Goal: Task Accomplishment & Management: Complete application form

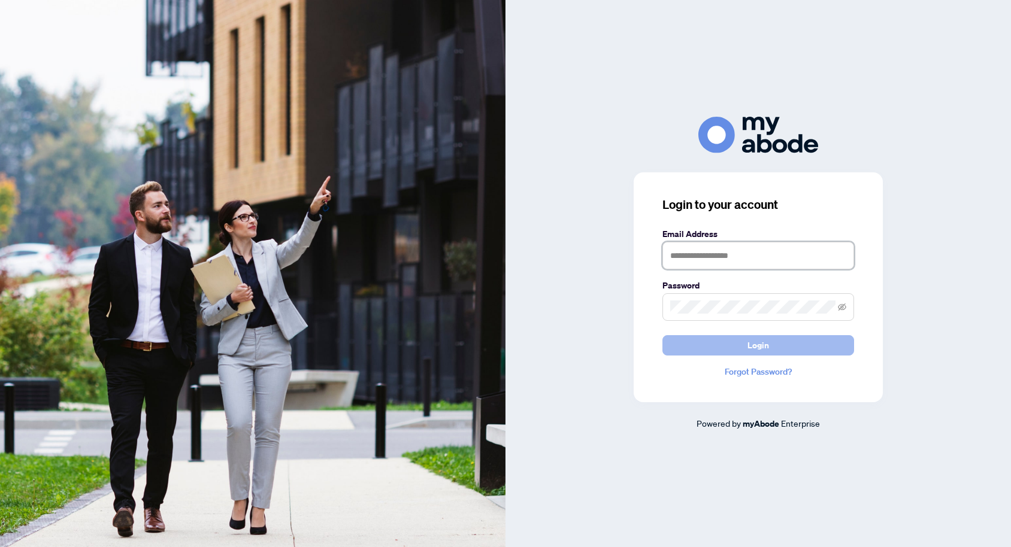
type input "**********"
click at [777, 350] on button "Login" at bounding box center [758, 345] width 192 height 20
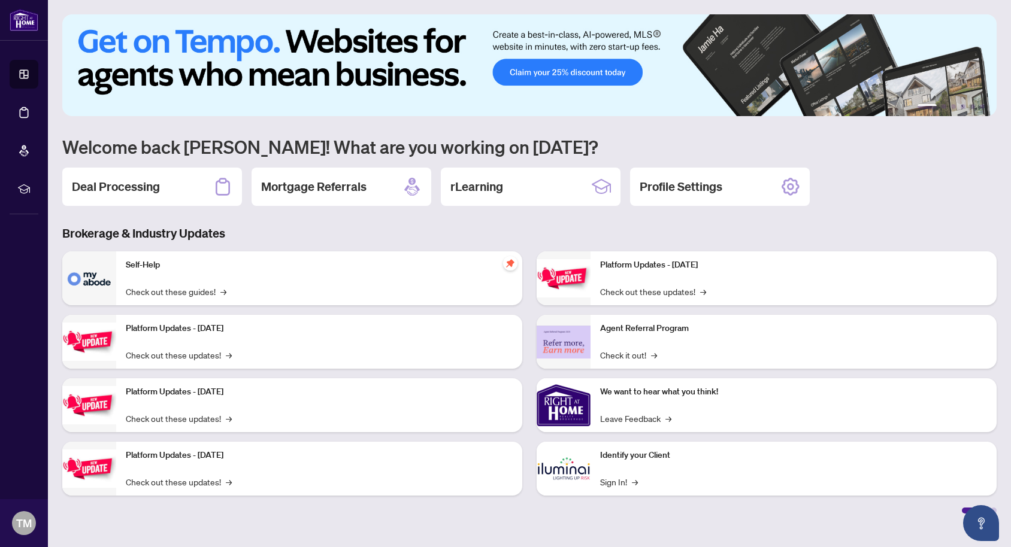
click at [135, 207] on div "1 2 3 4 5 6 Welcome back [PERSON_NAME]! What are you working on [DATE]? Deal Pr…" at bounding box center [529, 263] width 934 height 499
click at [140, 196] on div "Deal Processing" at bounding box center [152, 187] width 180 height 38
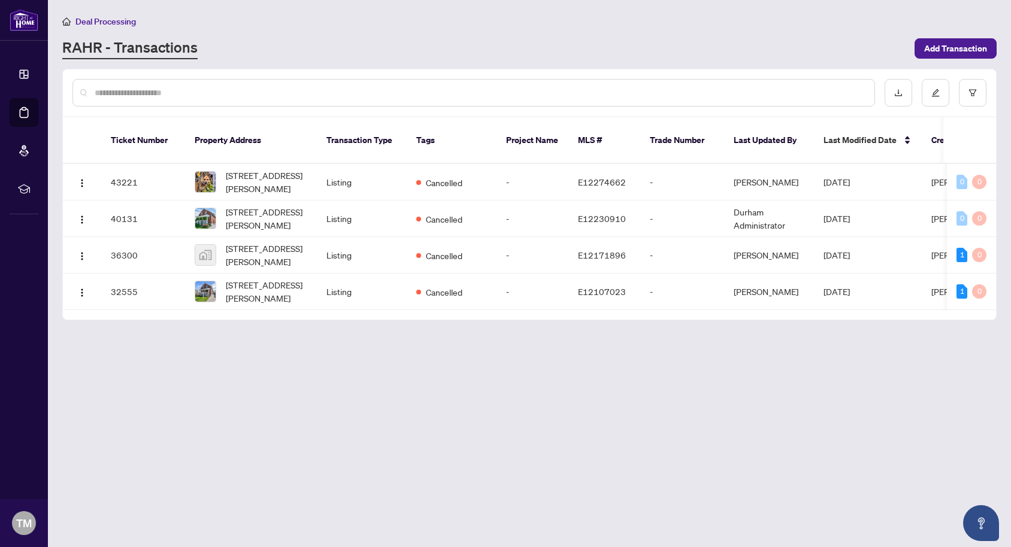
click at [946, 59] on main "Deal Processing [PERSON_NAME] - Transactions Add Transaction Ticket Number Prop…" at bounding box center [529, 273] width 963 height 547
click at [946, 53] on span "Add Transaction" at bounding box center [955, 48] width 63 height 19
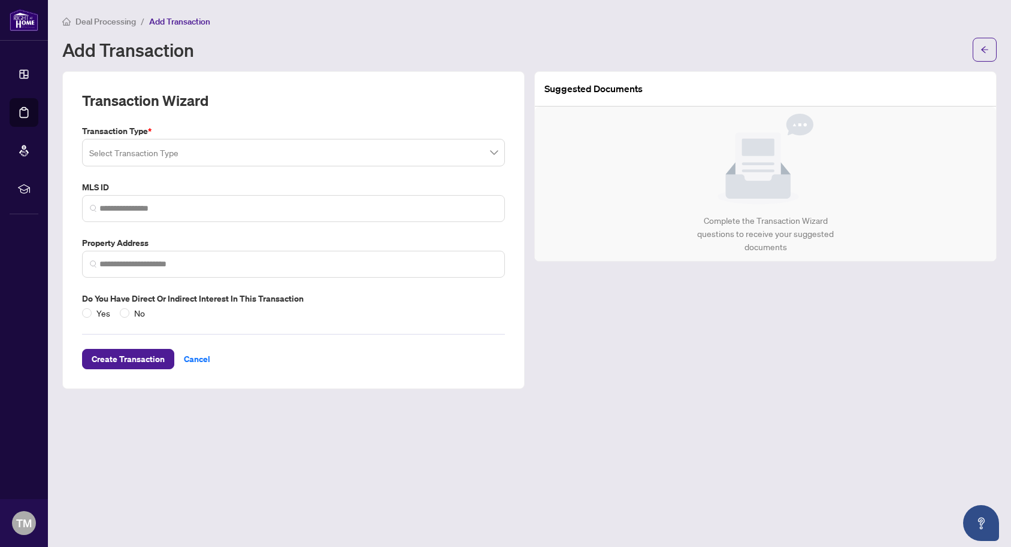
click at [174, 154] on input "search" at bounding box center [288, 154] width 398 height 26
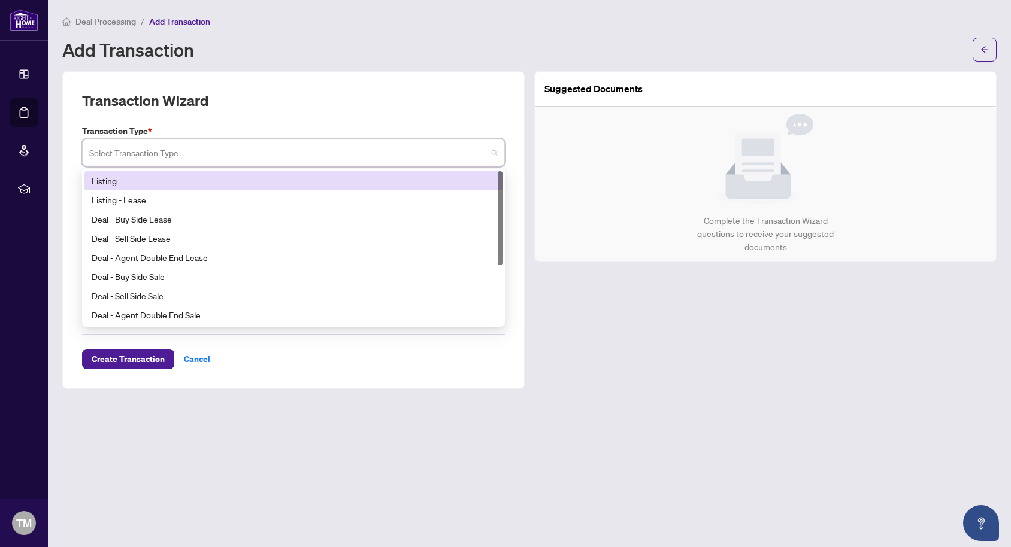
click at [174, 180] on div "Listing" at bounding box center [294, 180] width 404 height 13
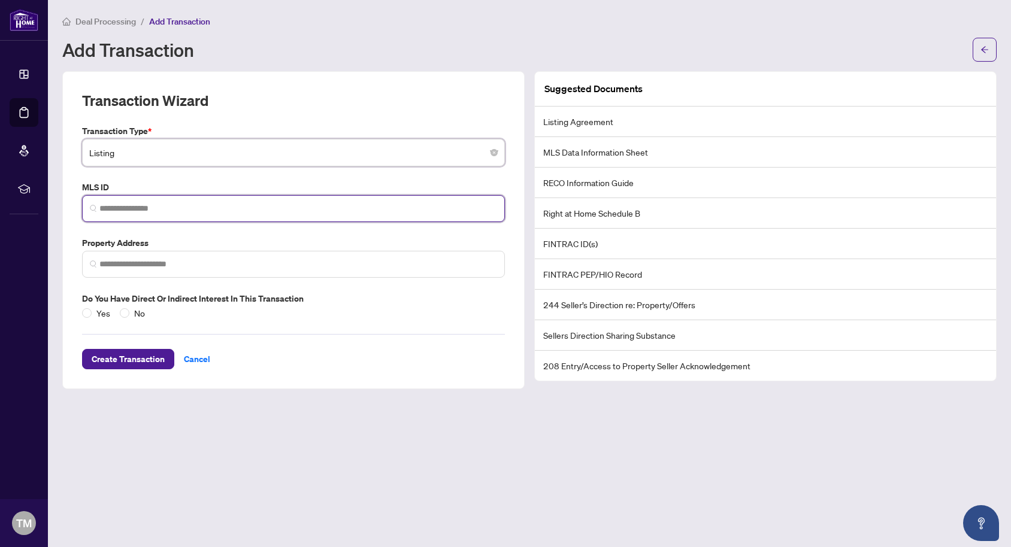
click at [163, 208] on input "search" at bounding box center [298, 208] width 398 height 13
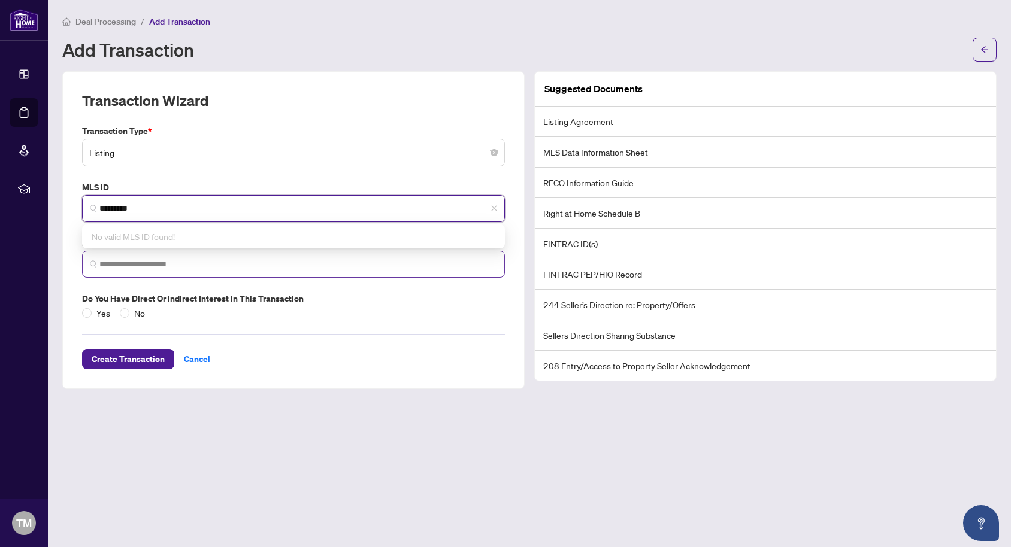
type input "*********"
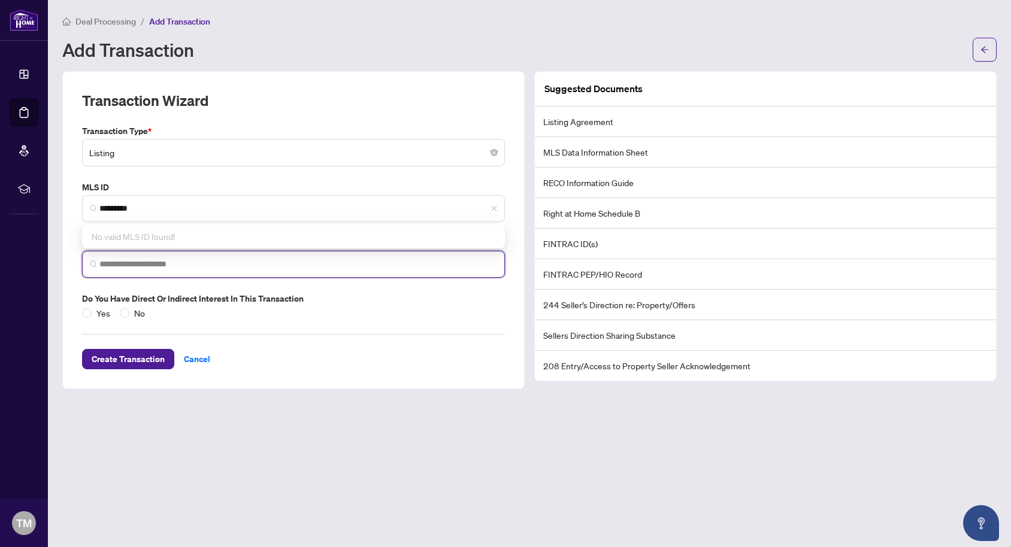
click at [177, 269] on input "search" at bounding box center [298, 264] width 398 height 13
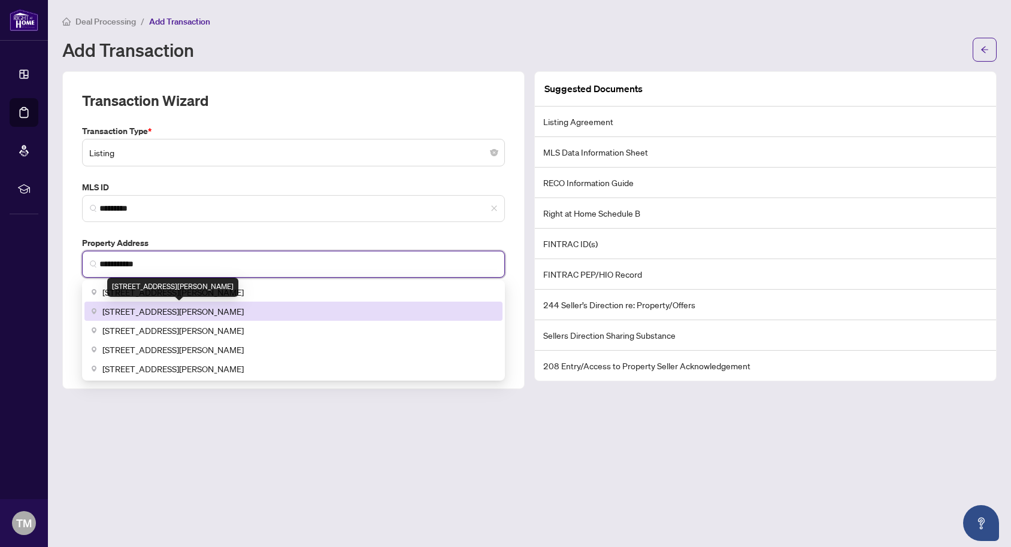
click at [180, 311] on span "[STREET_ADDRESS][PERSON_NAME]" at bounding box center [172, 311] width 141 height 13
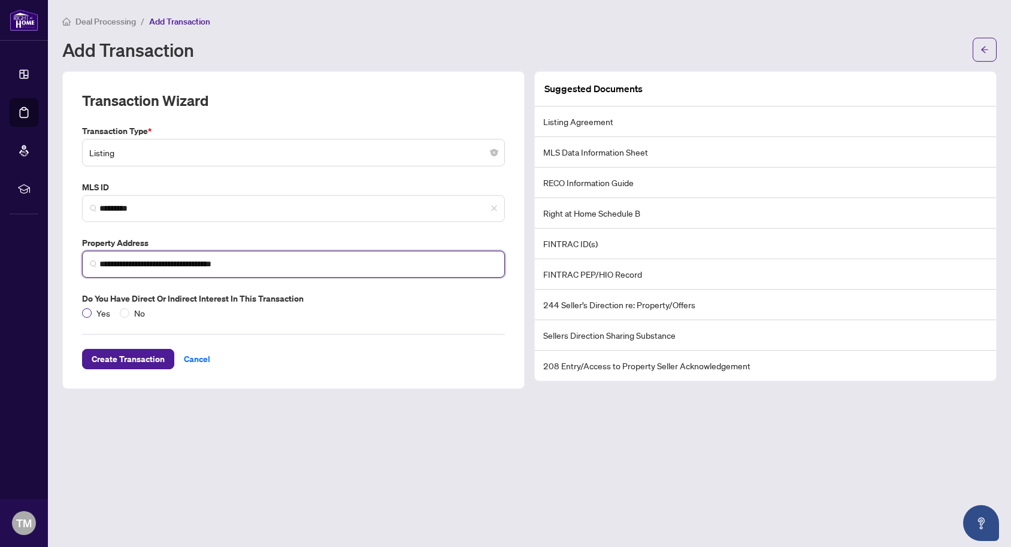
type input "**********"
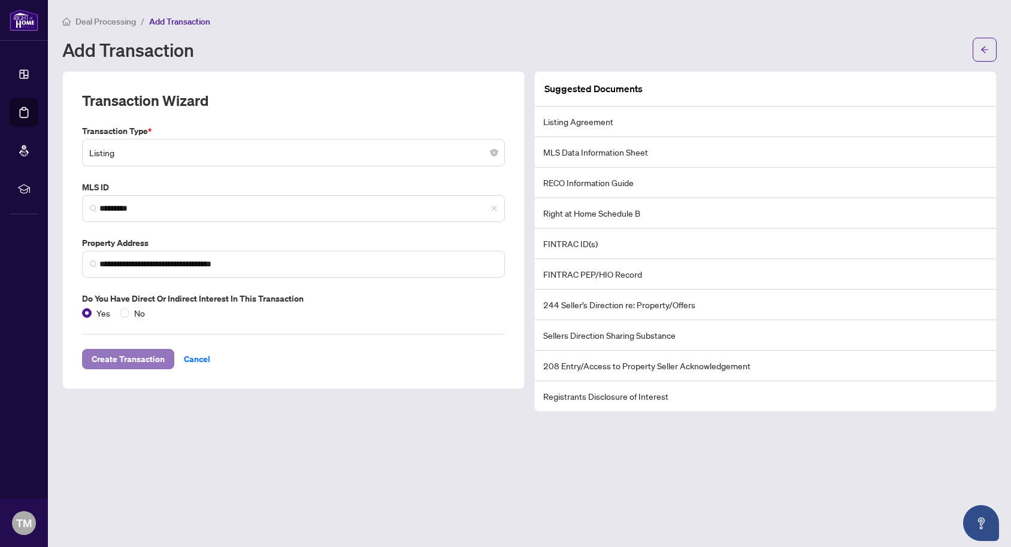
click at [143, 356] on span "Create Transaction" at bounding box center [128, 359] width 73 height 19
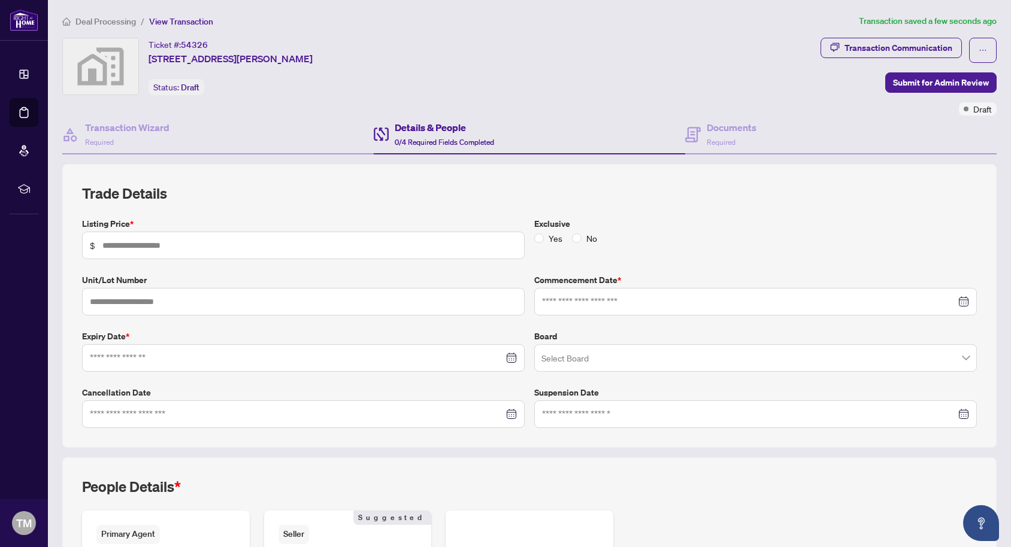
click at [390, 237] on span "$" at bounding box center [303, 246] width 443 height 28
type input "*******"
click at [229, 302] on input "text" at bounding box center [303, 302] width 443 height 28
click at [565, 305] on input at bounding box center [749, 301] width 414 height 13
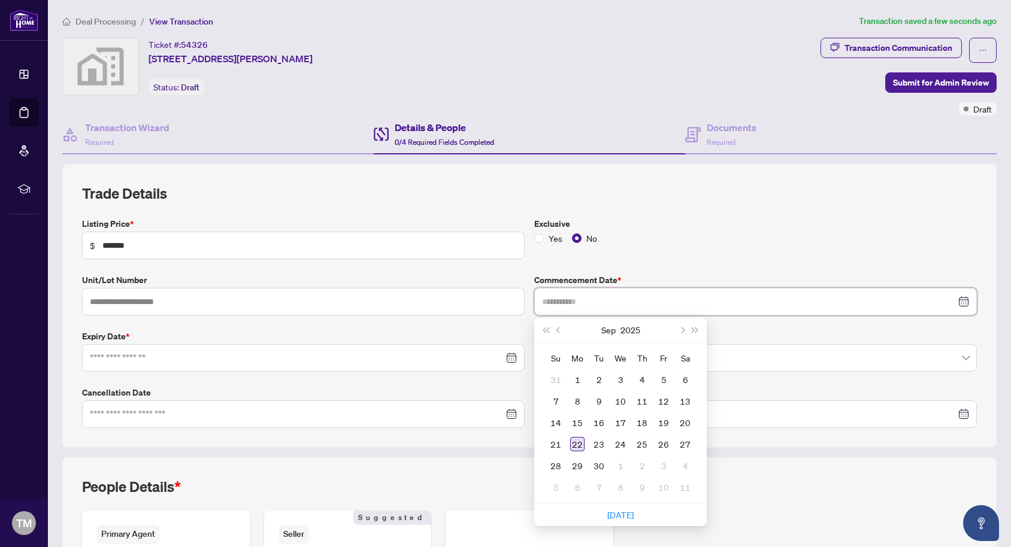
type input "**********"
click at [579, 448] on div "22" at bounding box center [577, 444] width 14 height 14
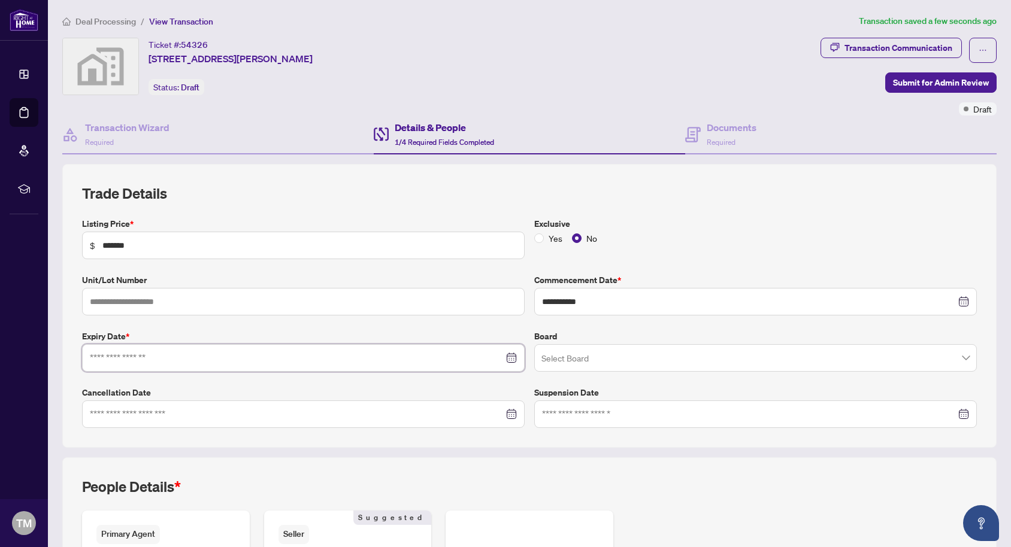
click at [397, 362] on input at bounding box center [297, 358] width 414 height 13
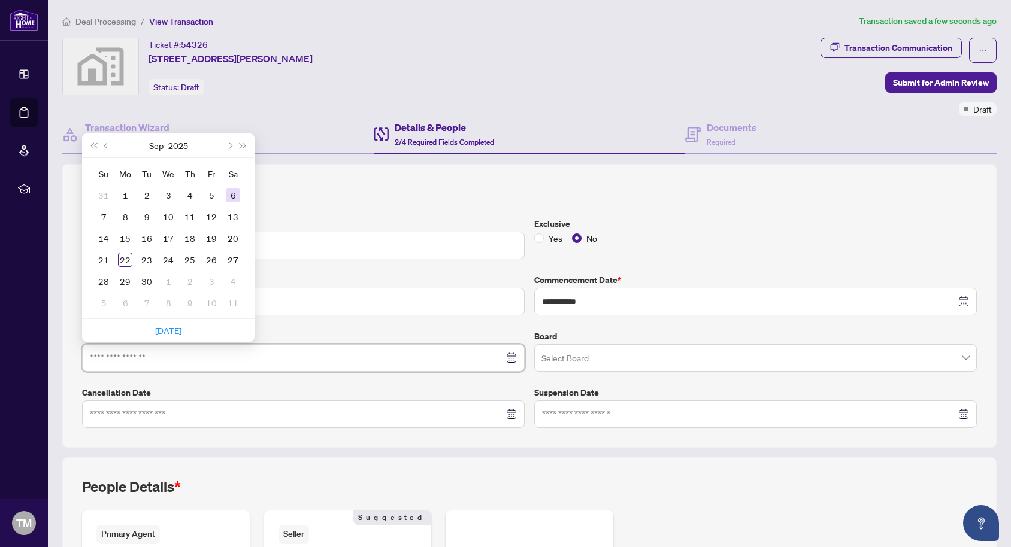
type input "**********"
click at [229, 144] on span "Next month (PageDown)" at bounding box center [229, 146] width 6 height 6
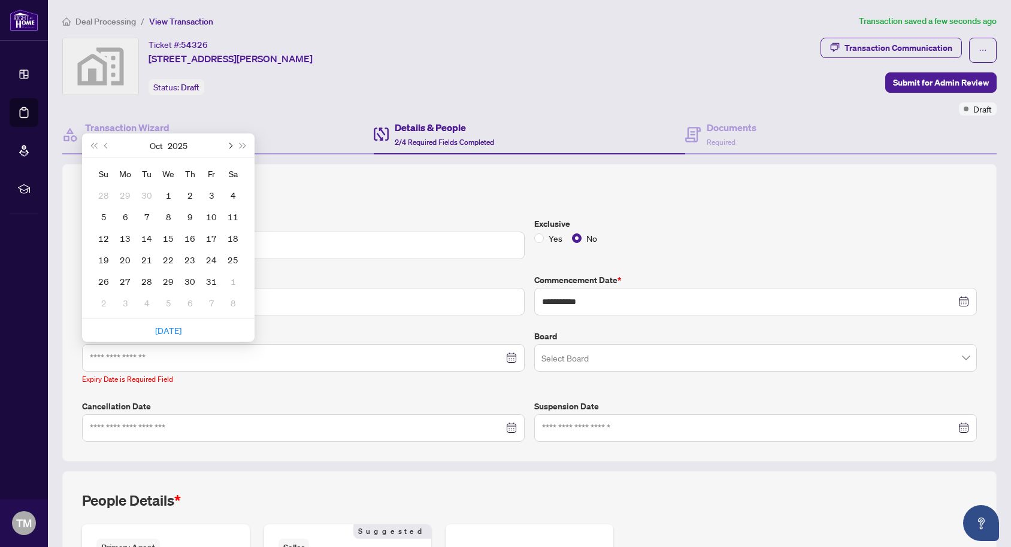
click at [229, 144] on span "Next month (PageDown)" at bounding box center [229, 146] width 6 height 6
type input "**********"
click at [205, 263] on div "21" at bounding box center [211, 260] width 14 height 14
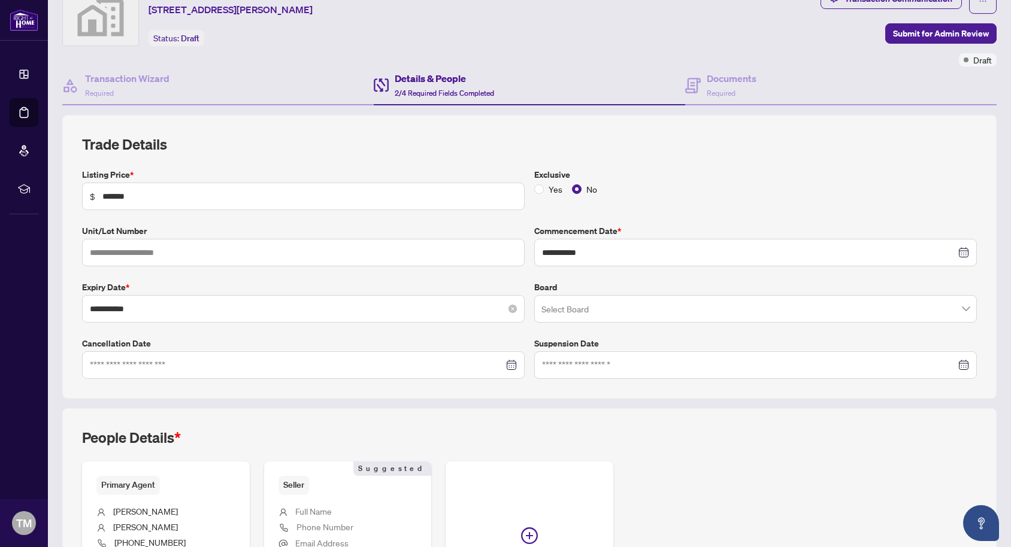
scroll to position [50, 0]
click at [572, 301] on input "search" at bounding box center [749, 309] width 417 height 26
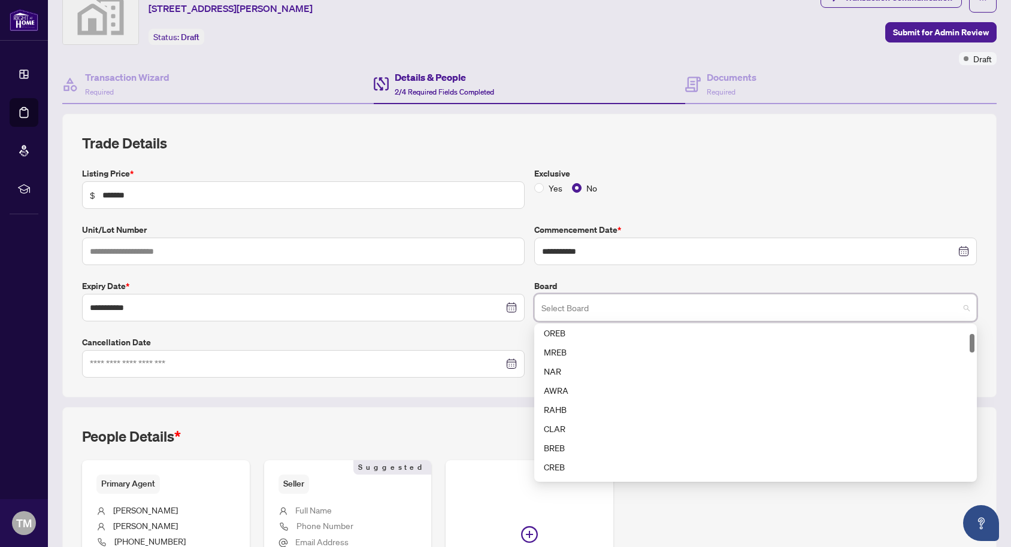
scroll to position [63, 0]
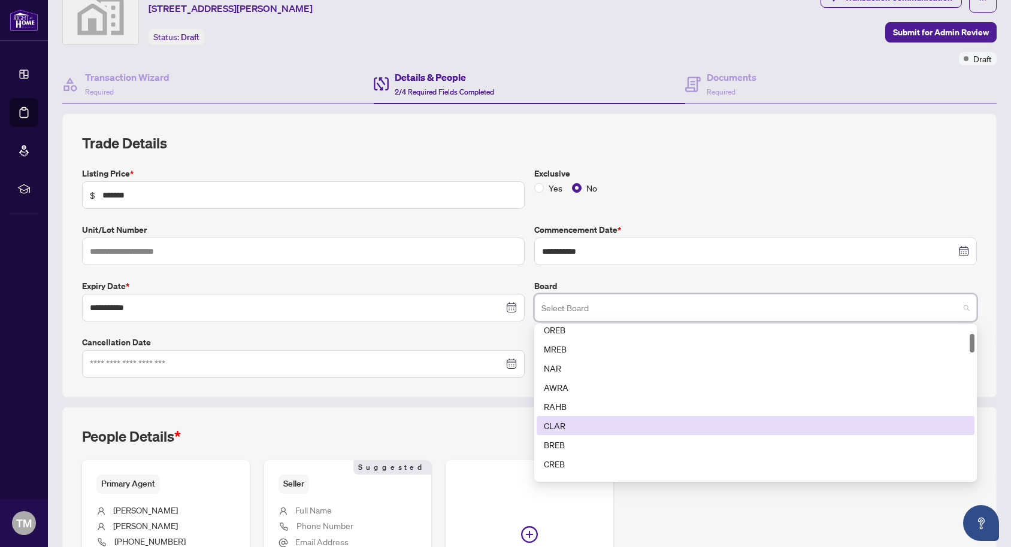
click at [567, 426] on div "CLAR" at bounding box center [755, 425] width 423 height 13
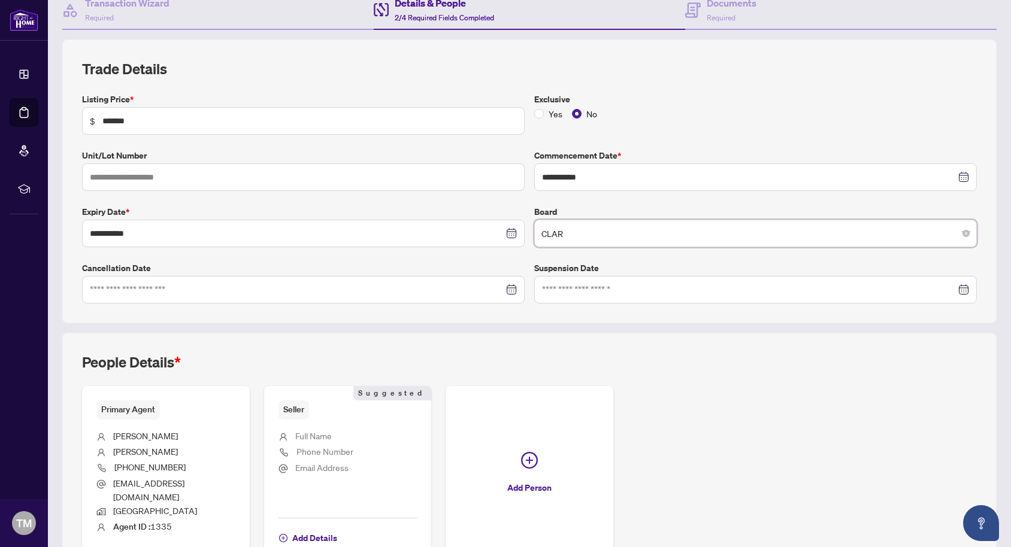
scroll to position [191, 0]
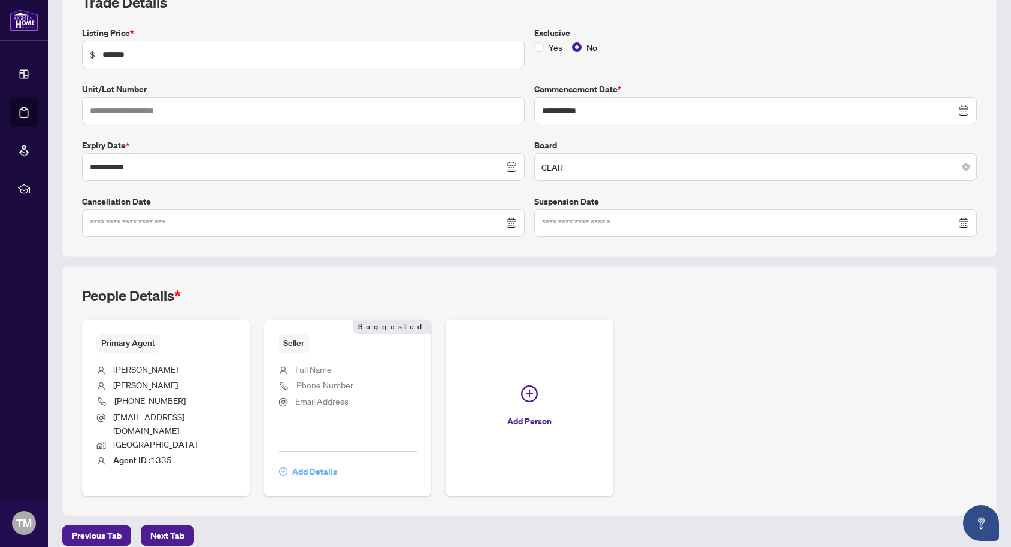
click at [327, 462] on span "Add Details" at bounding box center [314, 471] width 45 height 19
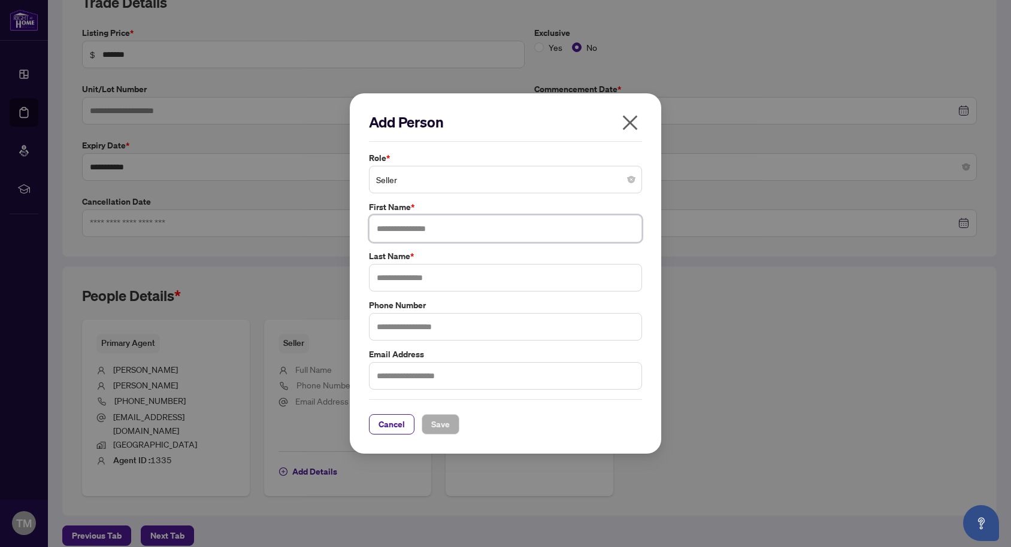
click at [415, 228] on input "text" at bounding box center [505, 229] width 273 height 28
type input "**********"
click at [416, 282] on input "text" at bounding box center [505, 278] width 273 height 28
type input "******"
click at [411, 325] on input "text" at bounding box center [505, 327] width 273 height 28
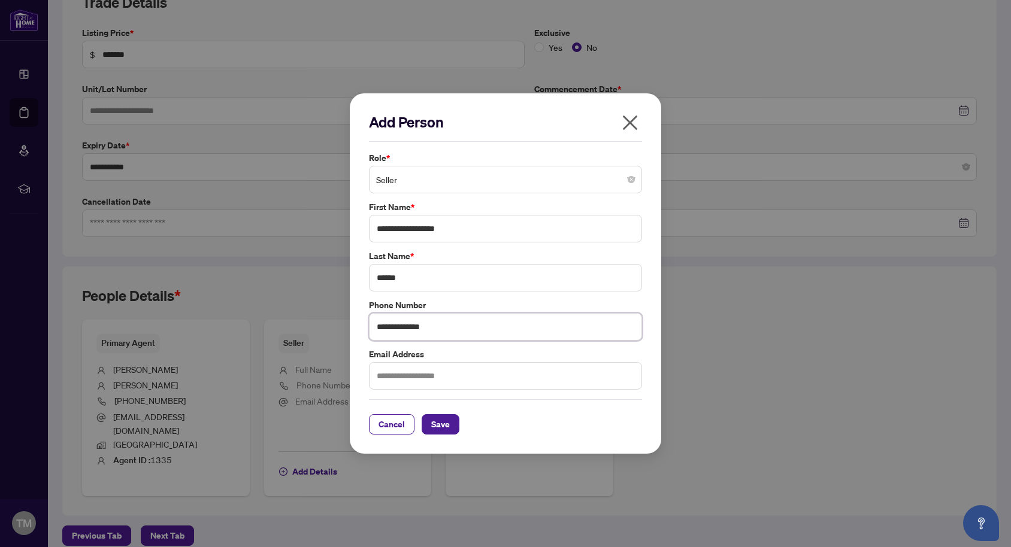
type input "**********"
click at [400, 381] on input "text" at bounding box center [505, 376] width 273 height 28
type input "*"
type input "**********"
click at [438, 428] on span "Save" at bounding box center [440, 424] width 19 height 19
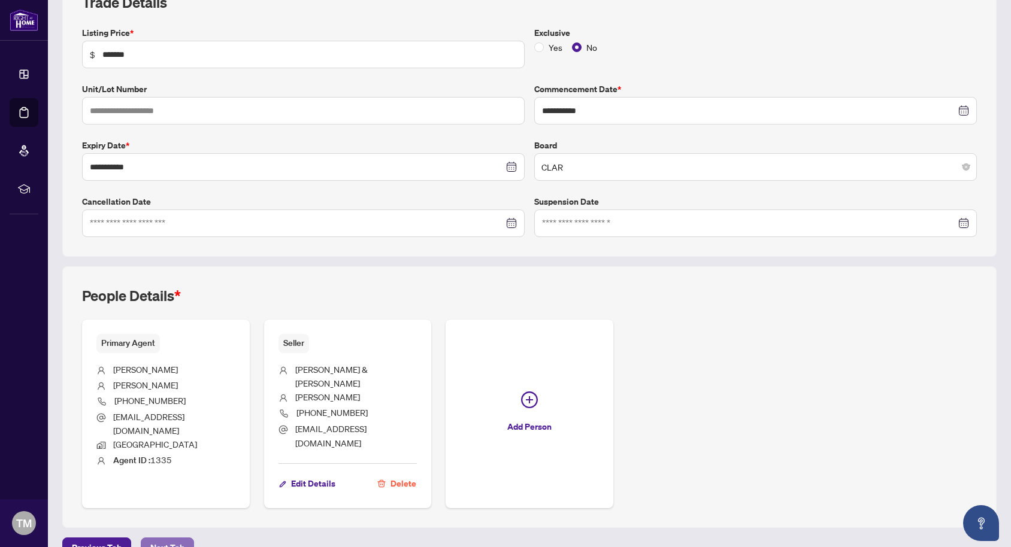
click at [173, 538] on span "Next Tab" at bounding box center [167, 547] width 34 height 19
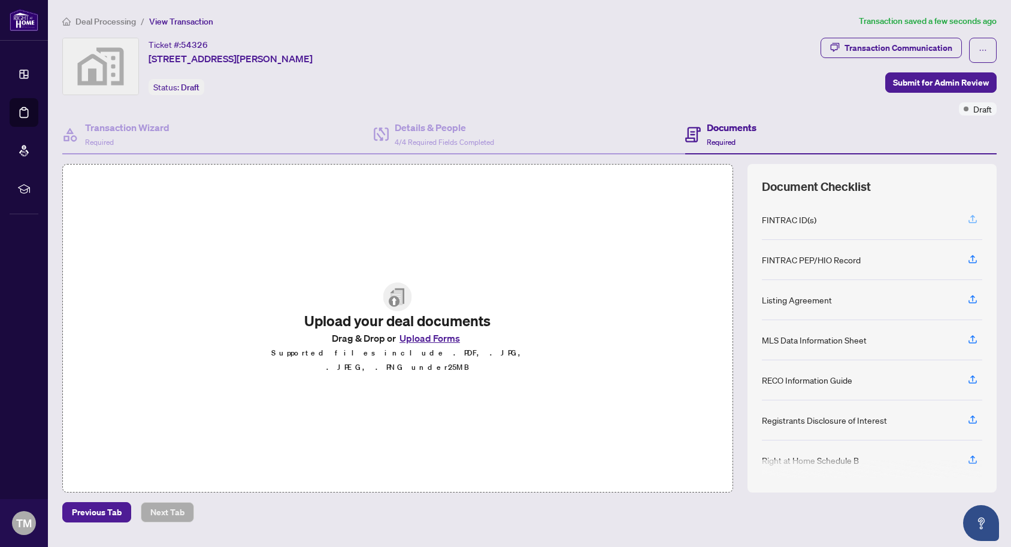
click at [971, 218] on icon "button" at bounding box center [972, 219] width 11 height 11
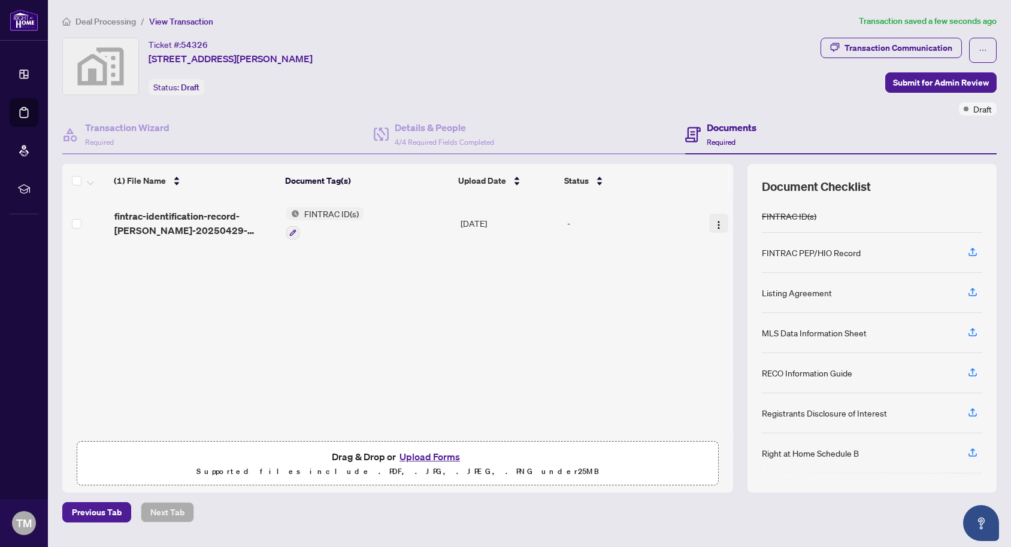
click at [718, 223] on img "button" at bounding box center [719, 225] width 10 height 10
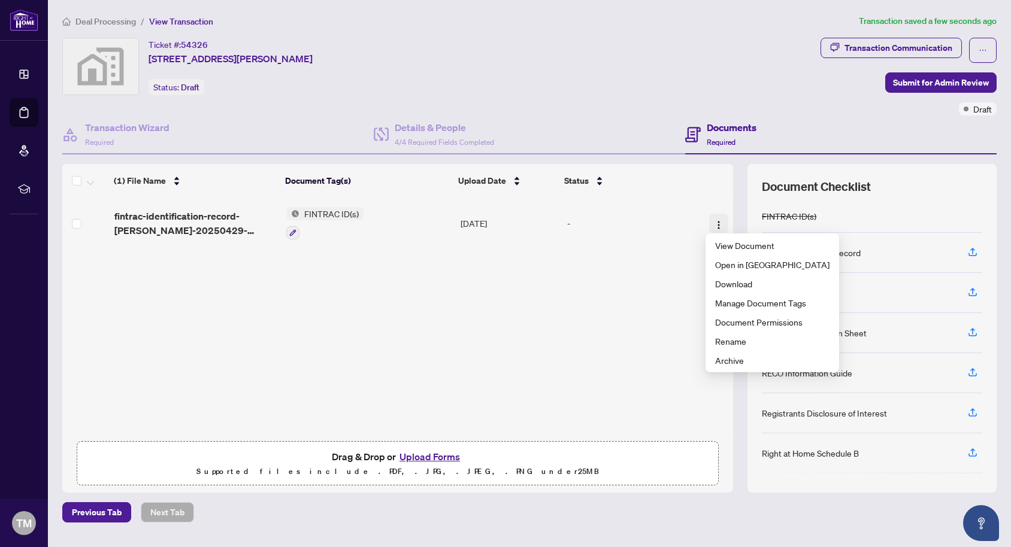
click at [719, 224] on img "button" at bounding box center [719, 225] width 10 height 10
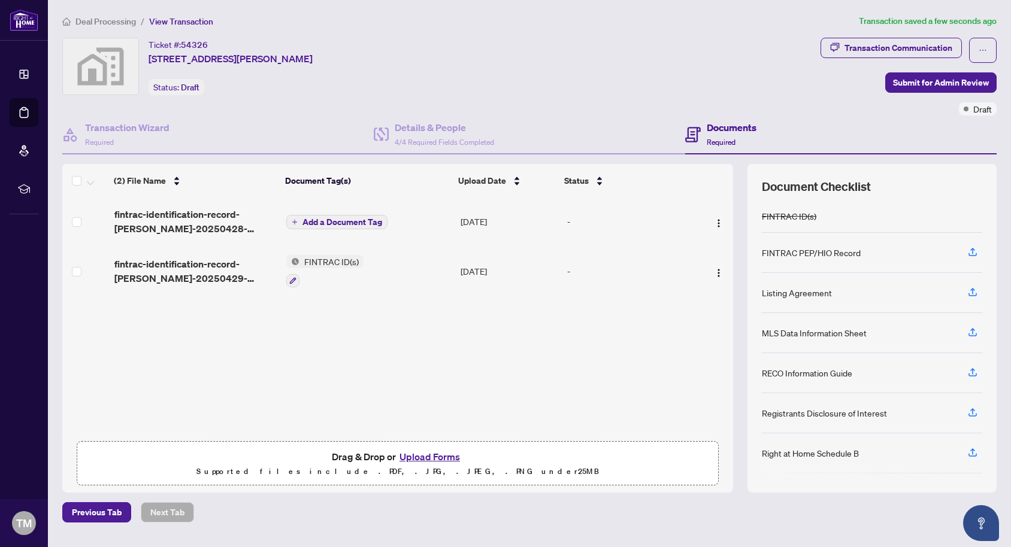
click at [340, 219] on span "Add a Document Tag" at bounding box center [342, 222] width 80 height 8
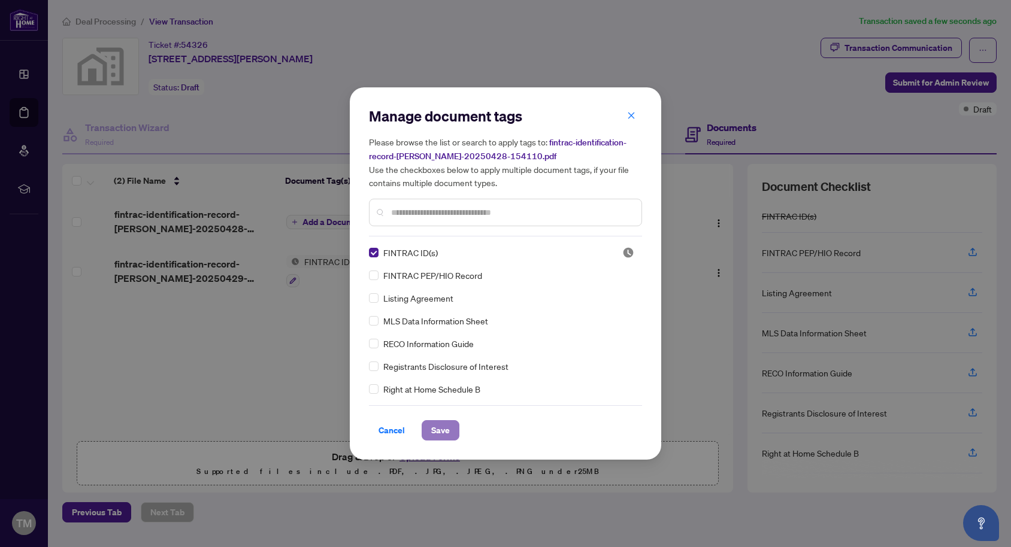
click at [441, 432] on span "Save" at bounding box center [440, 430] width 19 height 19
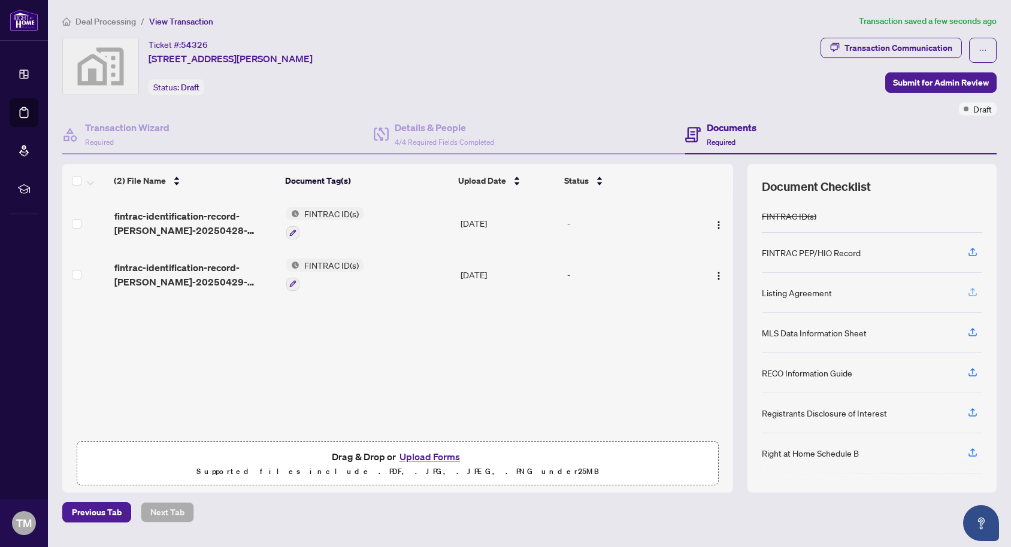
click at [975, 290] on icon "button" at bounding box center [972, 292] width 11 height 11
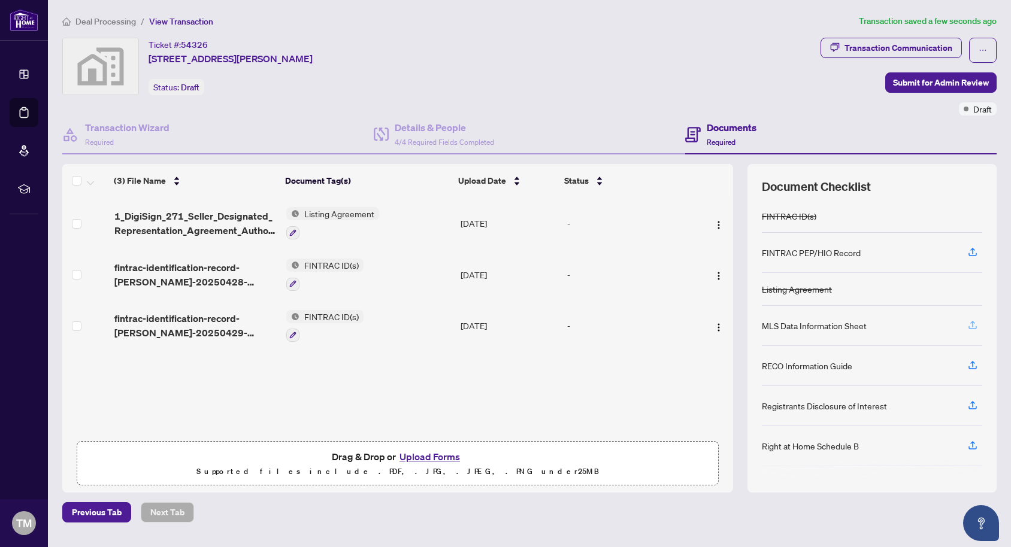
click at [972, 322] on icon "button" at bounding box center [972, 325] width 11 height 11
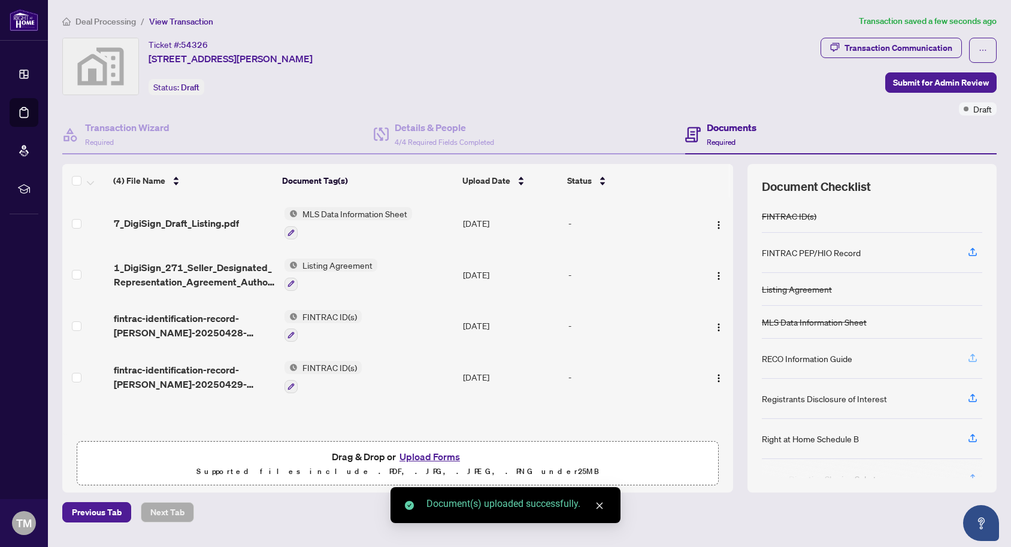
click at [970, 355] on icon "button" at bounding box center [972, 358] width 11 height 11
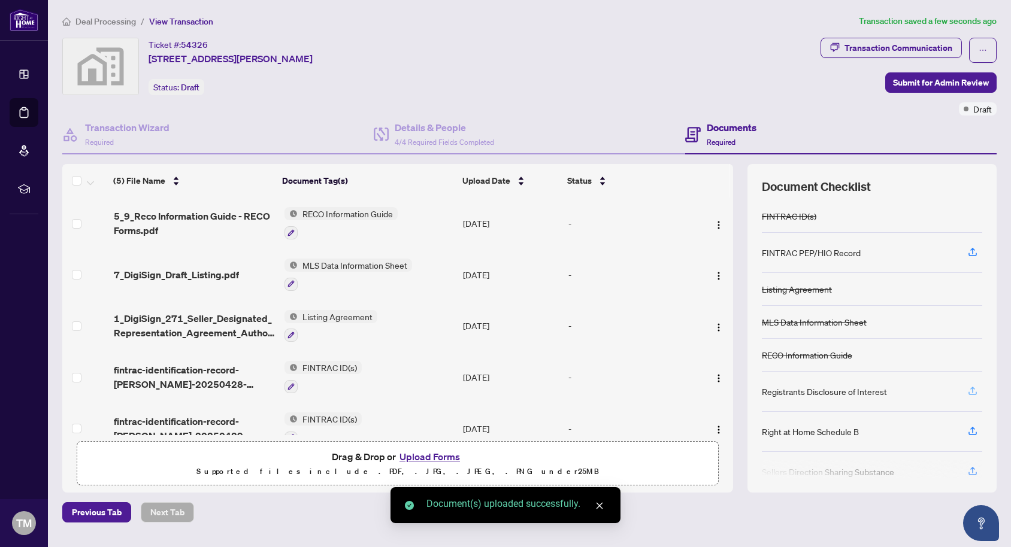
click at [973, 389] on icon "button" at bounding box center [972, 391] width 11 height 11
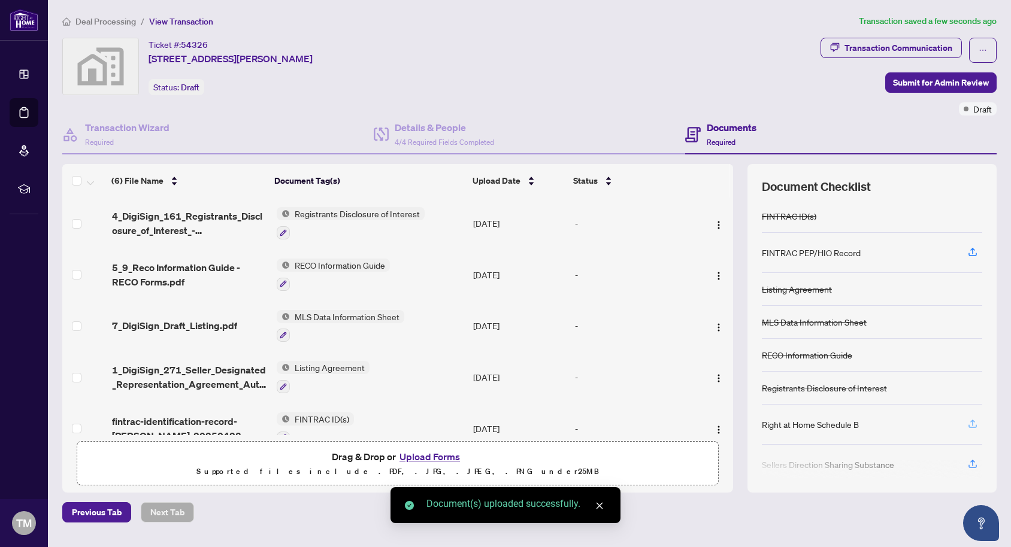
click at [970, 421] on icon "button" at bounding box center [972, 424] width 11 height 11
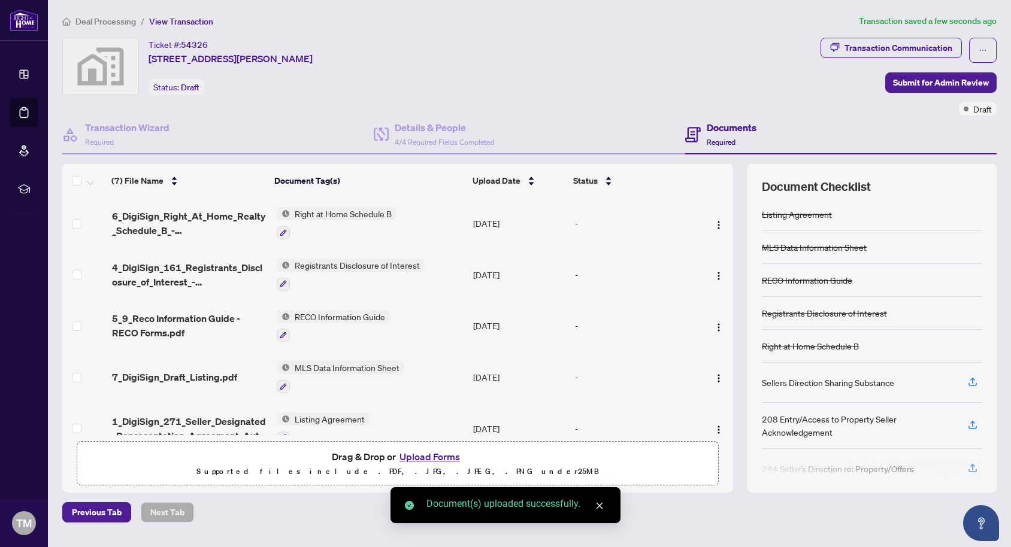
scroll to position [90, 0]
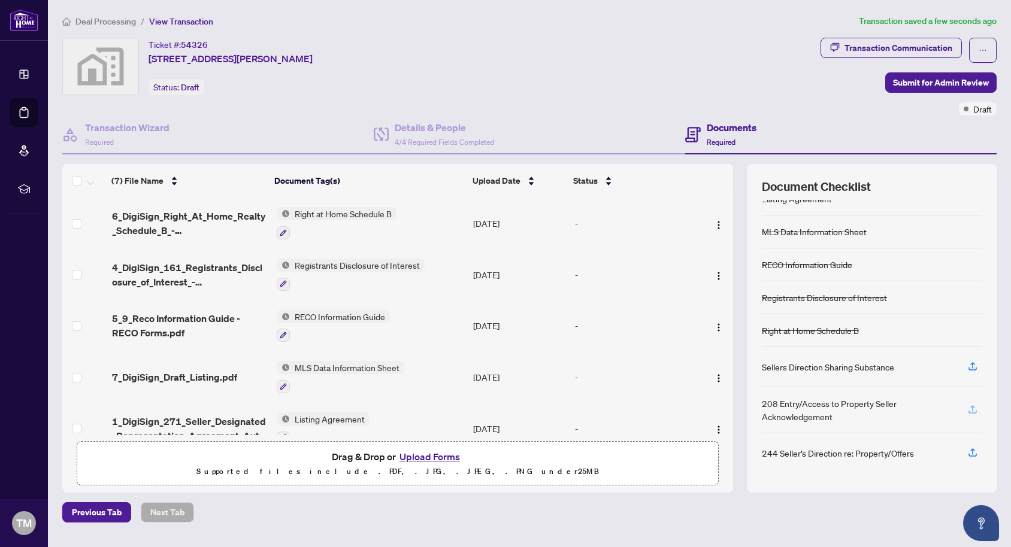
click at [975, 408] on icon "button" at bounding box center [972, 409] width 11 height 11
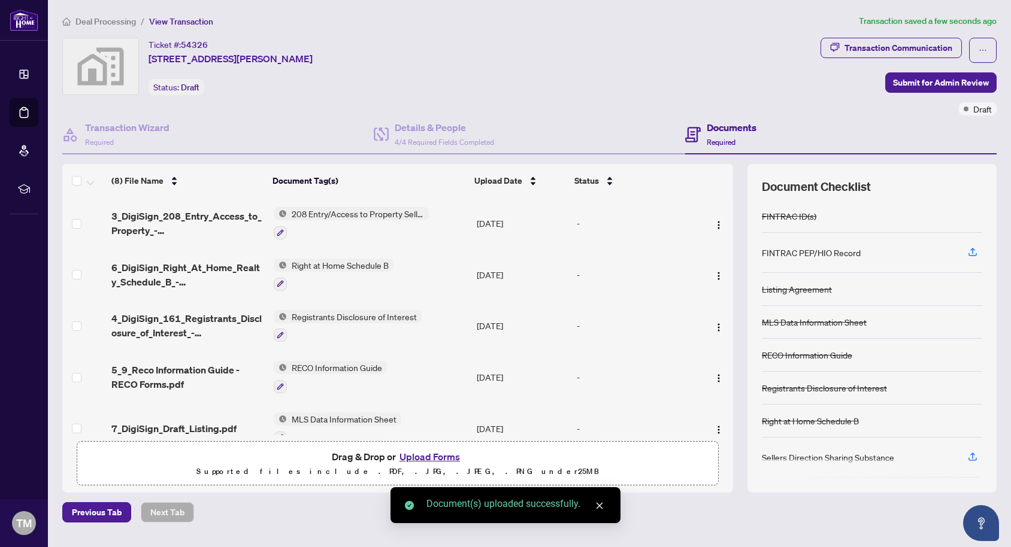
scroll to position [77, 0]
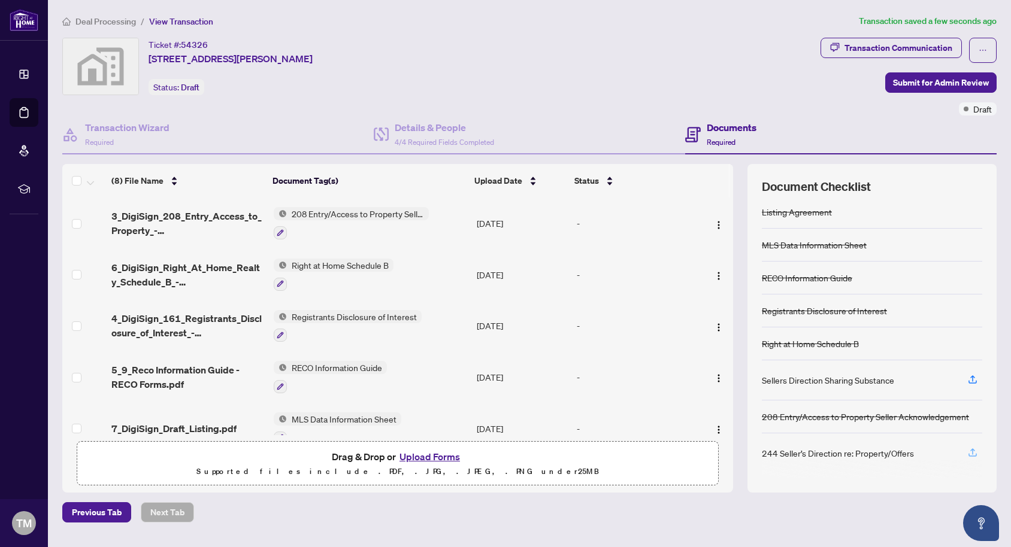
click at [977, 452] on icon "button" at bounding box center [972, 452] width 11 height 11
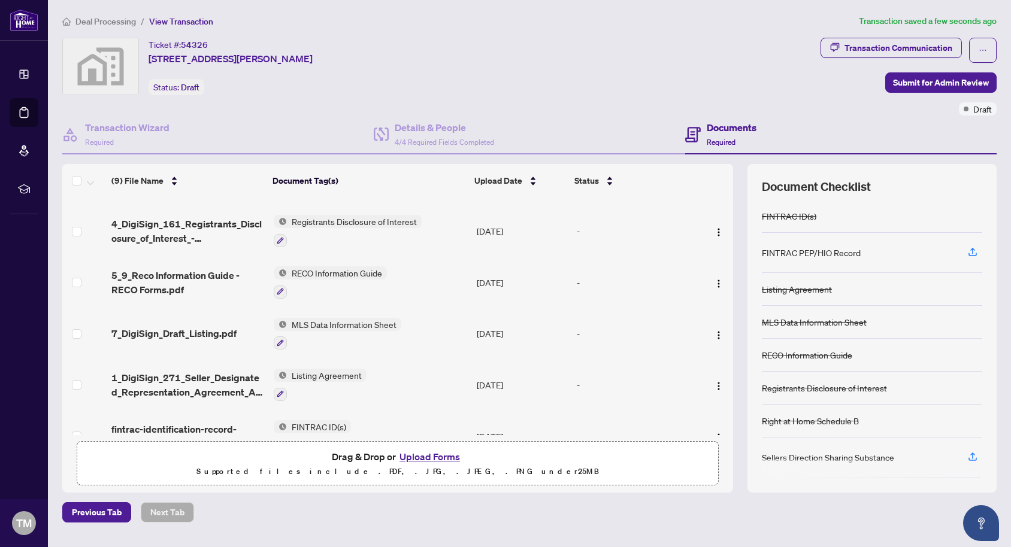
scroll to position [0, 0]
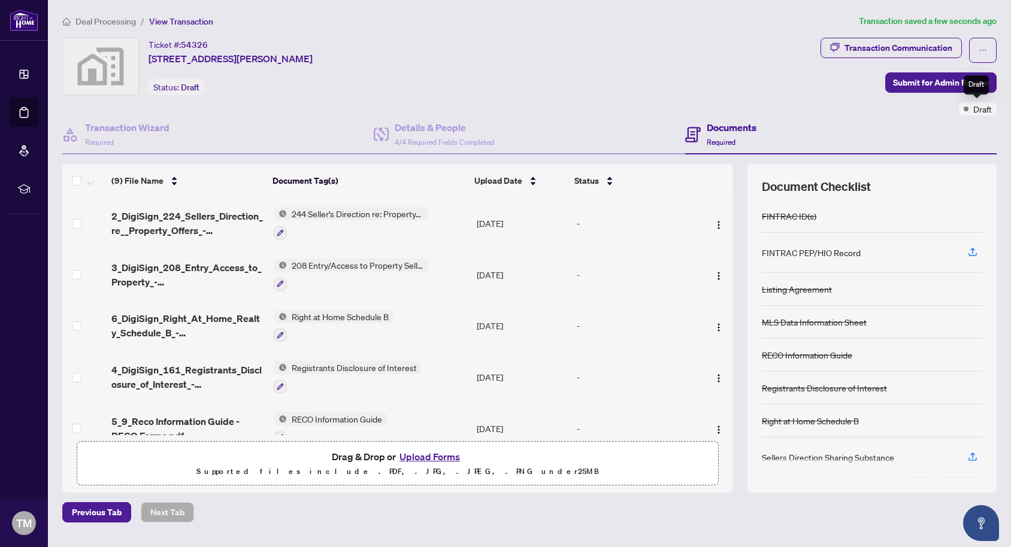
click at [985, 108] on span "Draft" at bounding box center [982, 108] width 19 height 13
click at [976, 116] on div "Documents Required" at bounding box center [840, 135] width 311 height 39
click at [940, 87] on span "Submit for Admin Review" at bounding box center [941, 82] width 96 height 19
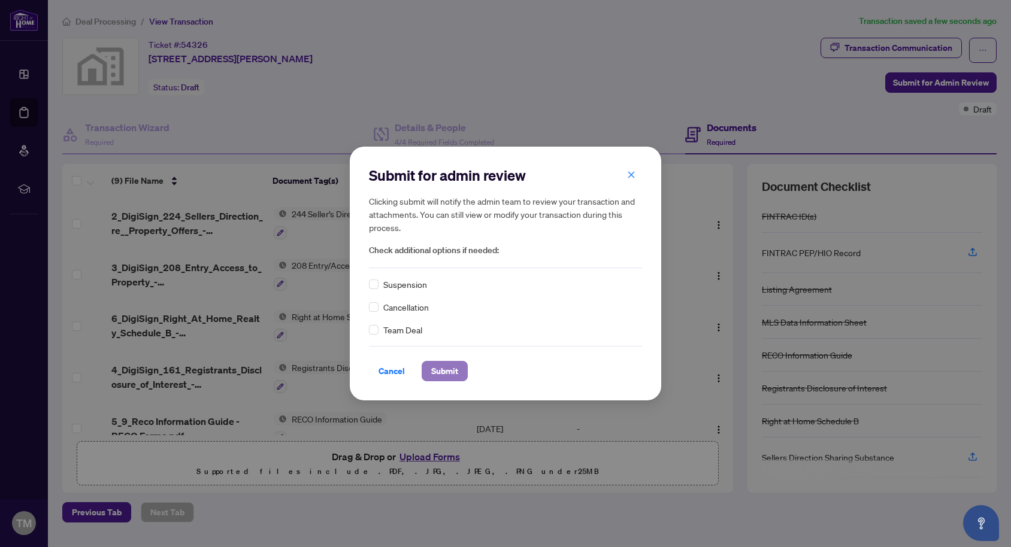
click at [444, 372] on span "Submit" at bounding box center [444, 371] width 27 height 19
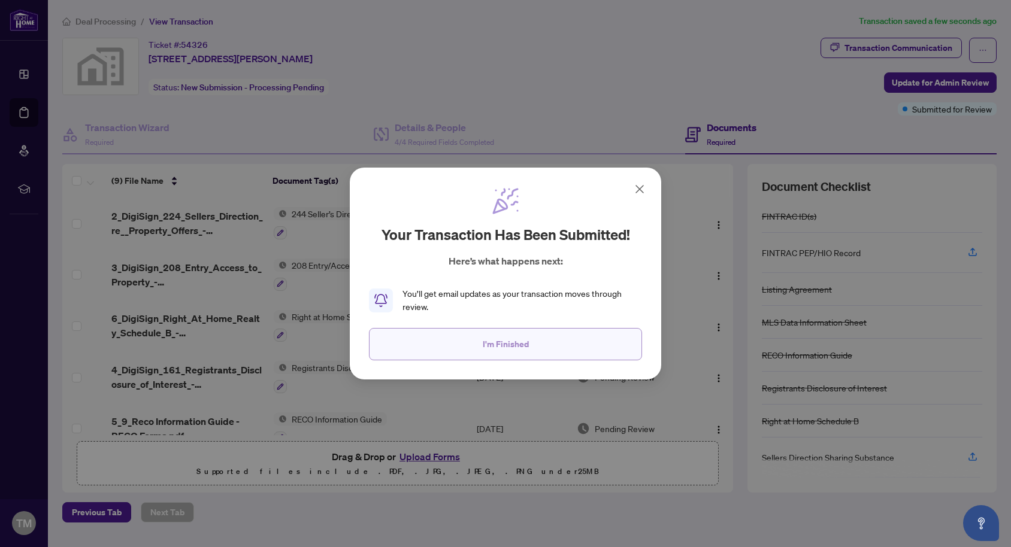
click at [487, 338] on span "I'm Finished" at bounding box center [506, 344] width 46 height 19
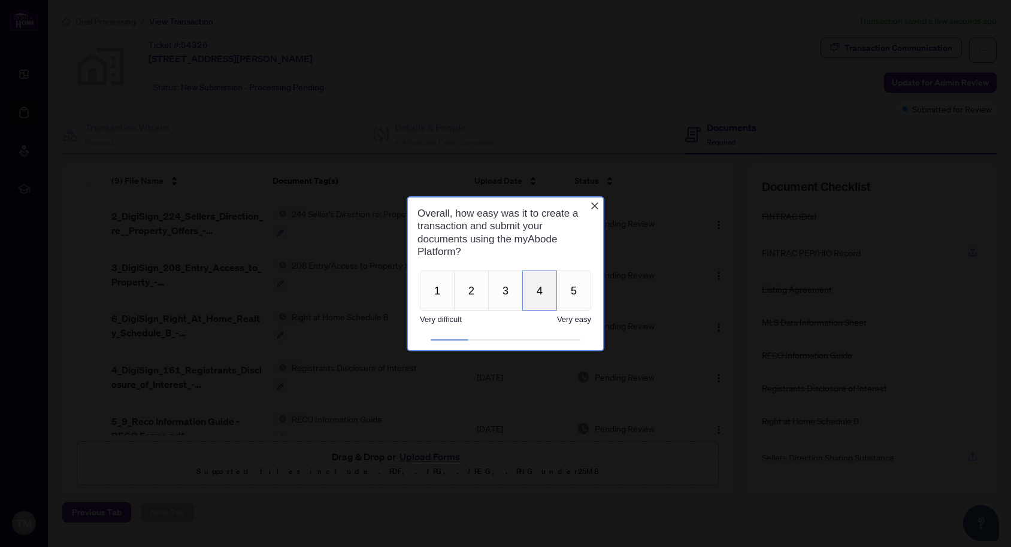
click at [541, 301] on button "4" at bounding box center [539, 290] width 35 height 40
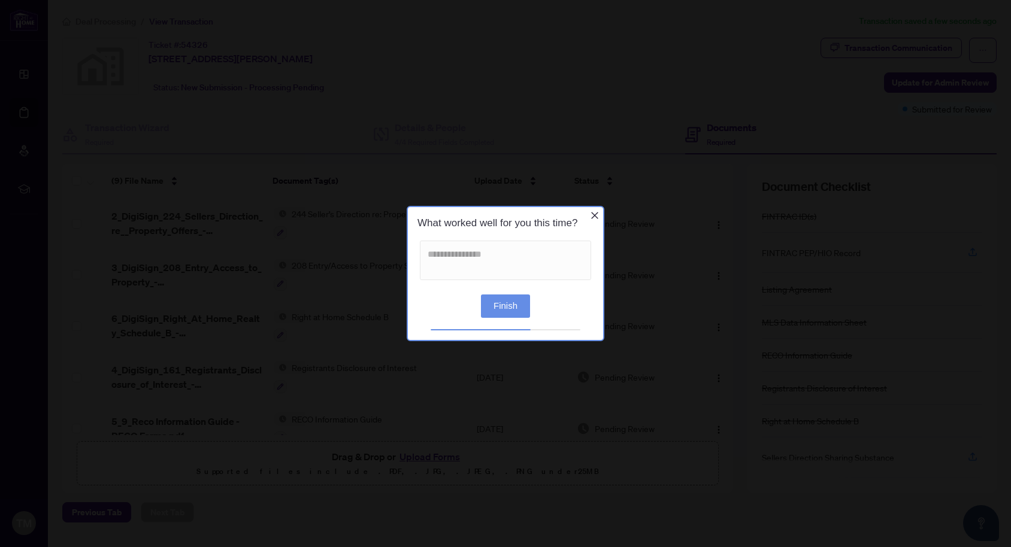
click at [502, 309] on button "Finish" at bounding box center [505, 306] width 49 height 23
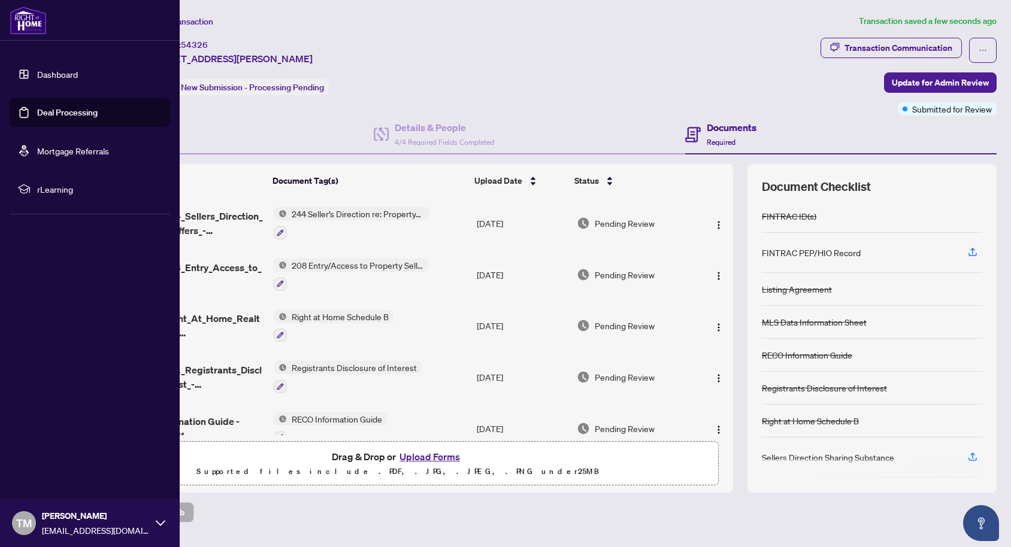
click at [57, 75] on link "Dashboard" at bounding box center [57, 74] width 41 height 11
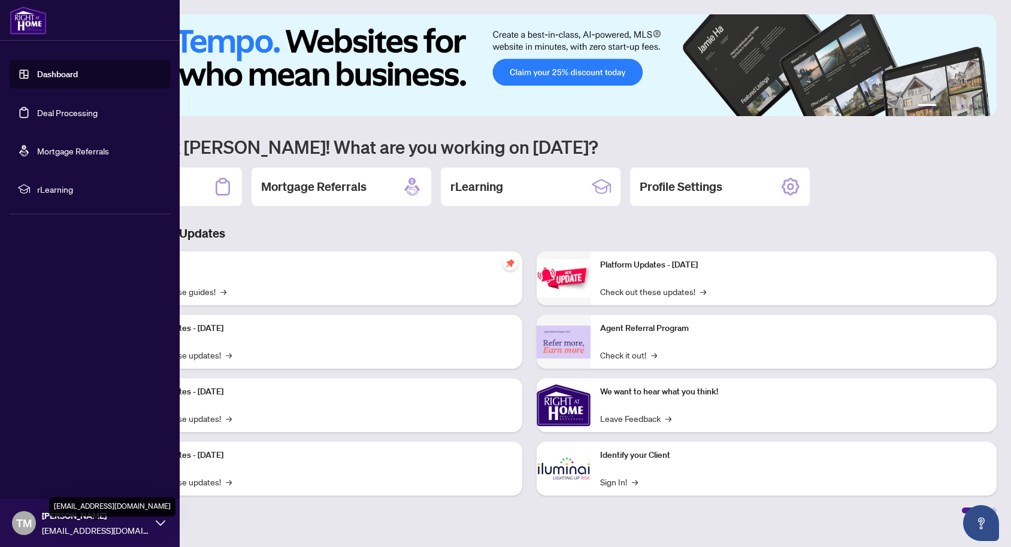
click at [113, 529] on span "[EMAIL_ADDRESS][DOMAIN_NAME]" at bounding box center [96, 530] width 108 height 13
click at [56, 454] on span "Logout" at bounding box center [48, 452] width 27 height 19
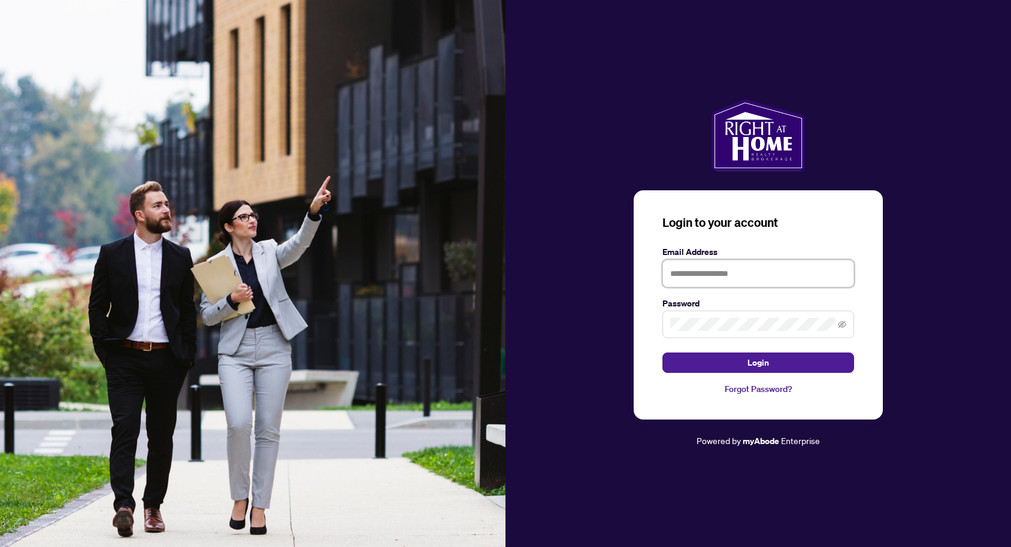
type input "**********"
